Goal: Task Accomplishment & Management: Use online tool/utility

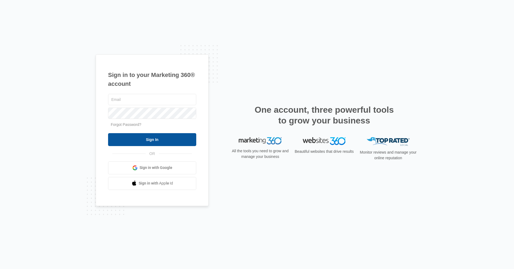
type input "[EMAIL_ADDRESS][DOMAIN_NAME]"
click at [158, 141] on input "Sign In" at bounding box center [152, 139] width 88 height 13
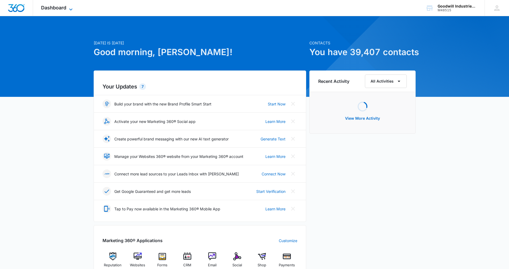
click at [59, 7] on span "Dashboard" at bounding box center [53, 8] width 25 height 6
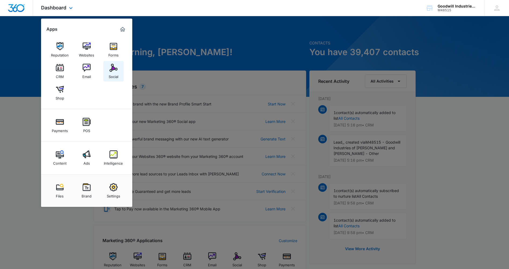
click at [114, 63] on link "Social" at bounding box center [113, 71] width 20 height 20
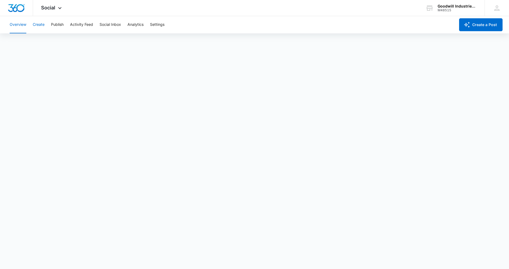
click at [40, 23] on button "Create" at bounding box center [39, 24] width 12 height 17
click at [56, 25] on button "Publish" at bounding box center [57, 24] width 13 height 17
